Goal: Ask a question

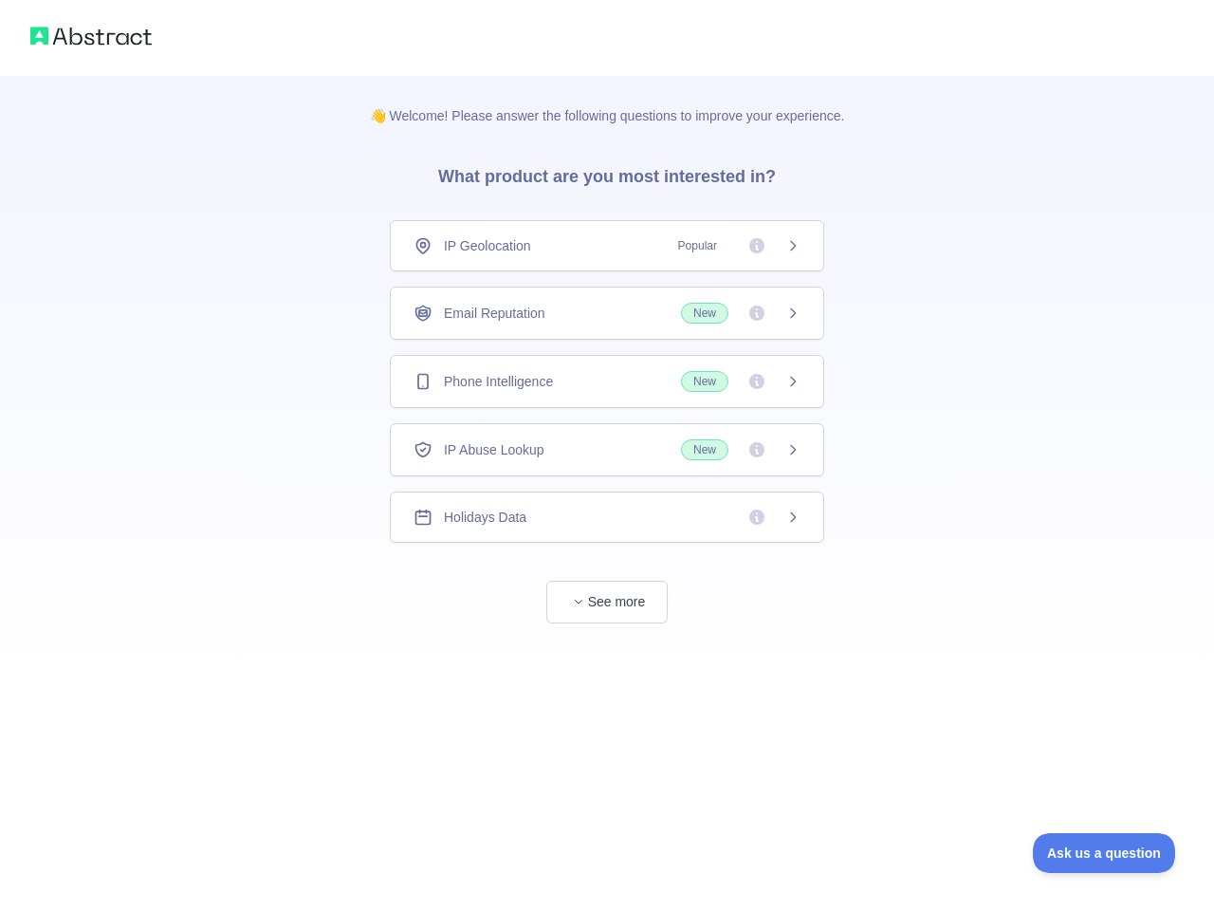
click at [607, 246] on div "IP Geolocation Popular" at bounding box center [607, 245] width 387 height 19
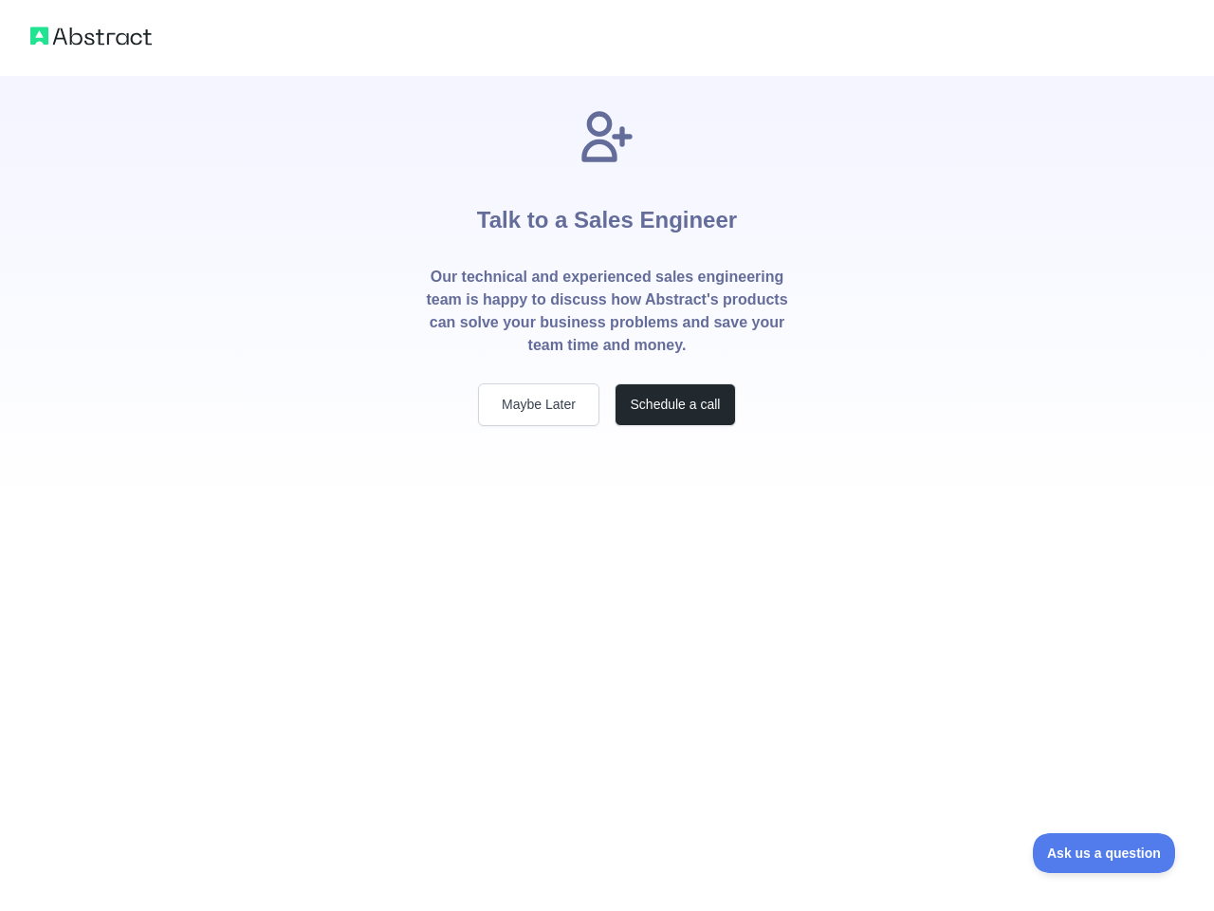
click at [607, 313] on p "Our technical and experienced sales engineering team is happy to discuss how Ab…" at bounding box center [607, 311] width 364 height 91
click at [607, 381] on div "Talk to a Sales Engineer Our technical and experienced sales engineering team i…" at bounding box center [607, 266] width 425 height 320
click at [607, 450] on div "Talk to a Sales Engineer Our technical and experienced sales engineering team i…" at bounding box center [607, 289] width 425 height 426
click at [607, 517] on div "Talk to a Sales Engineer Our technical and experienced sales engineering team i…" at bounding box center [607, 455] width 1214 height 911
click at [607, 602] on div "Talk to a Sales Engineer Our technical and experienced sales engineering team i…" at bounding box center [607, 455] width 1214 height 911
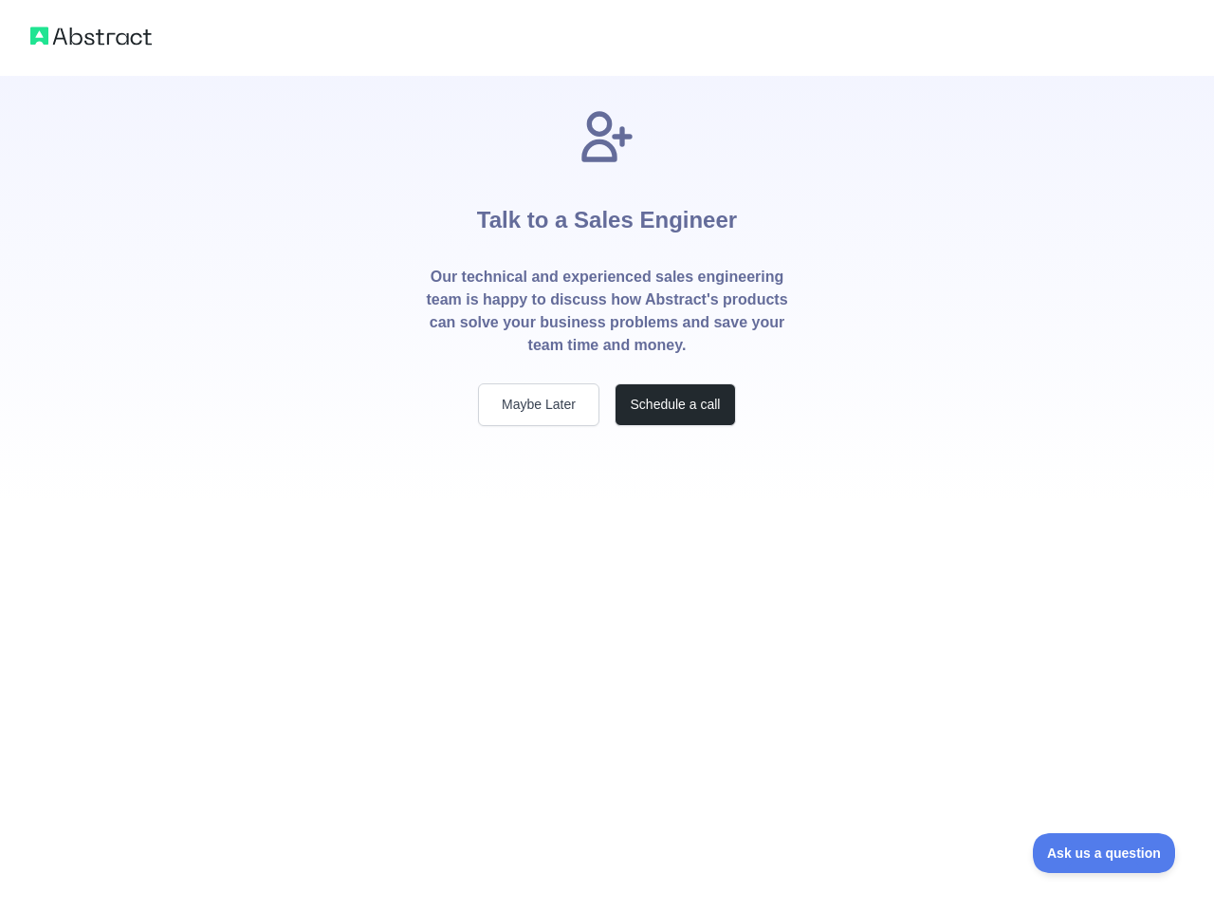
click at [1104, 853] on span "Ask us a question" at bounding box center [1104, 852] width 142 height 13
